Goal: Task Accomplishment & Management: Manage account settings

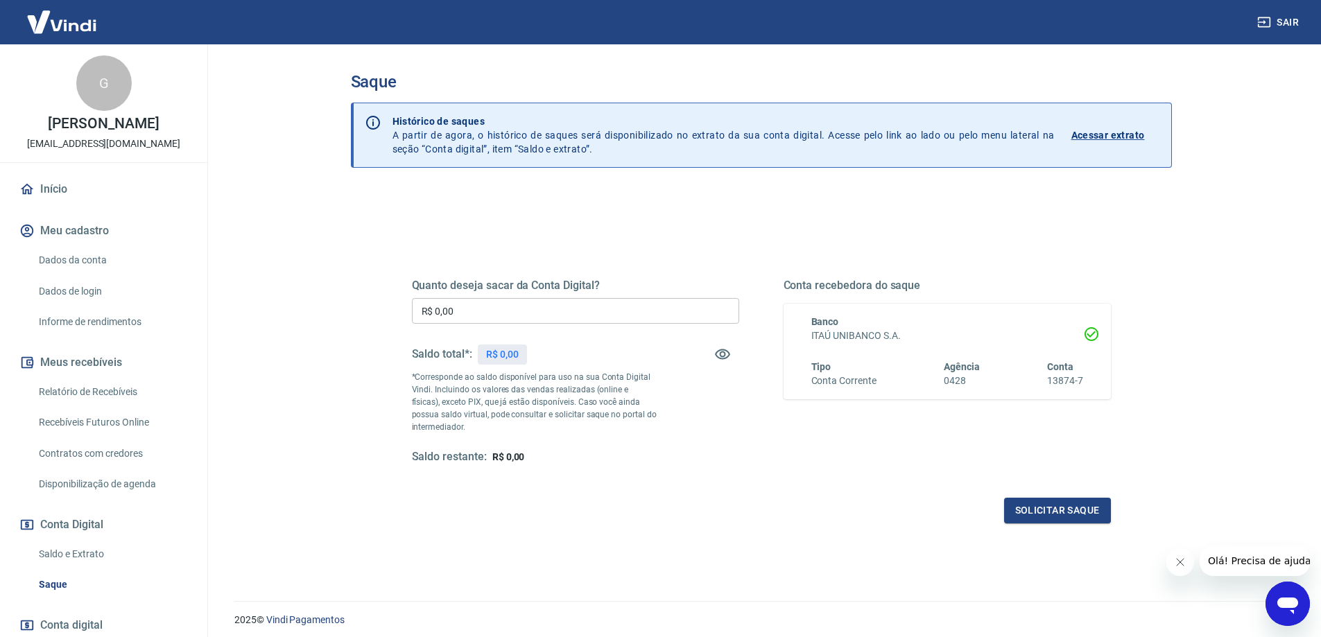
click at [512, 311] on input "R$ 0,00" at bounding box center [575, 311] width 327 height 26
click at [726, 356] on icon "button" at bounding box center [722, 354] width 17 height 17
